Goal: Navigation & Orientation: Find specific page/section

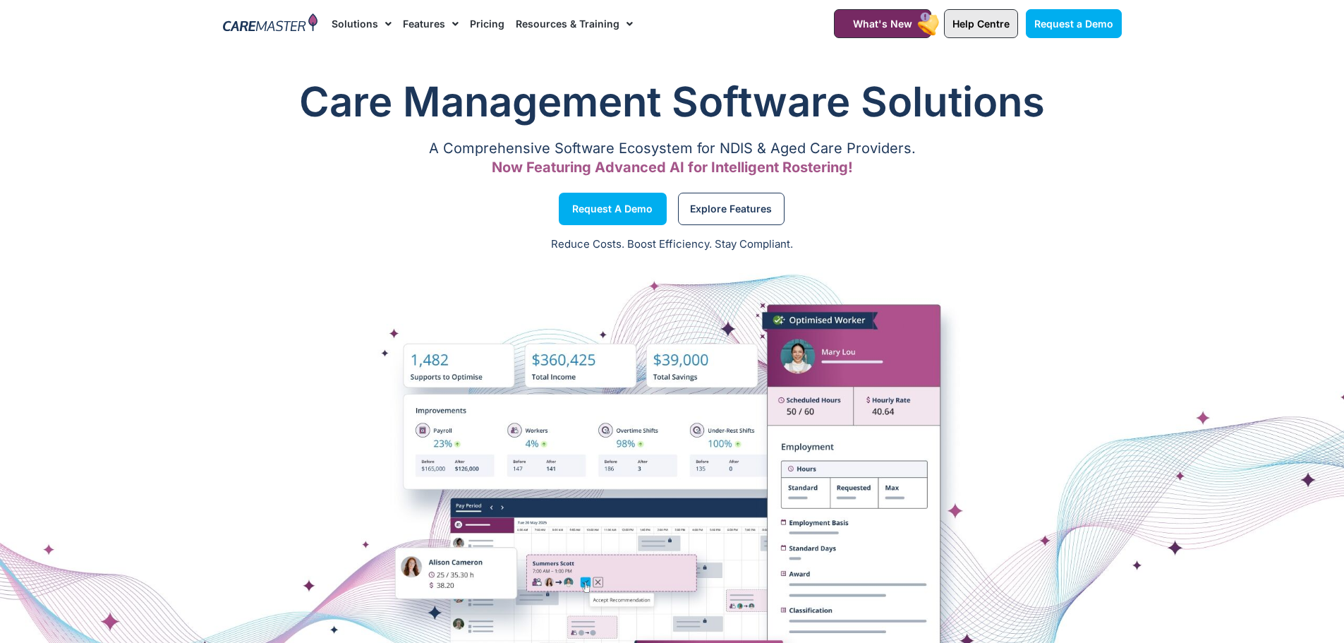
click at [971, 26] on span "Help Centre" at bounding box center [980, 24] width 57 height 12
